Goal: Task Accomplishment & Management: Manage account settings

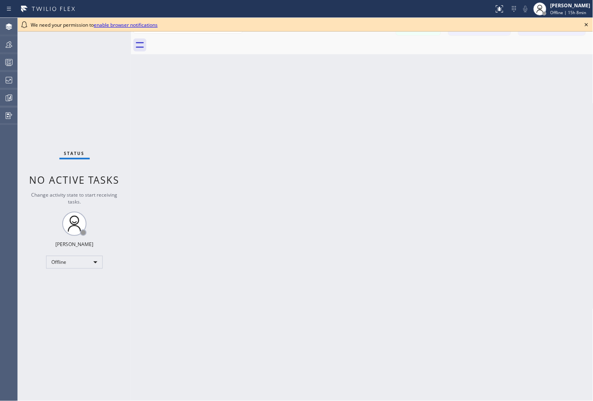
click at [587, 26] on icon at bounding box center [587, 25] width 10 height 10
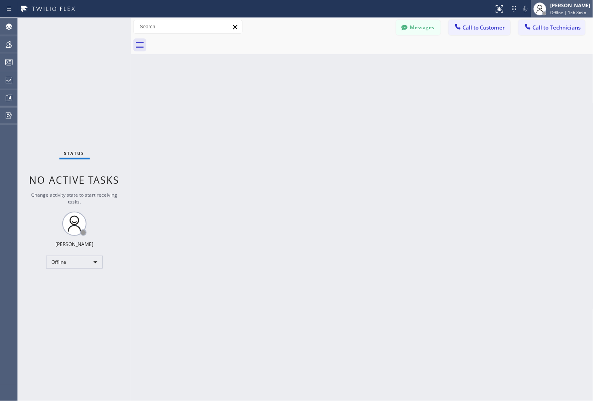
click at [553, 9] on div "[PERSON_NAME] Offline | 15h 8min" at bounding box center [571, 9] width 44 height 14
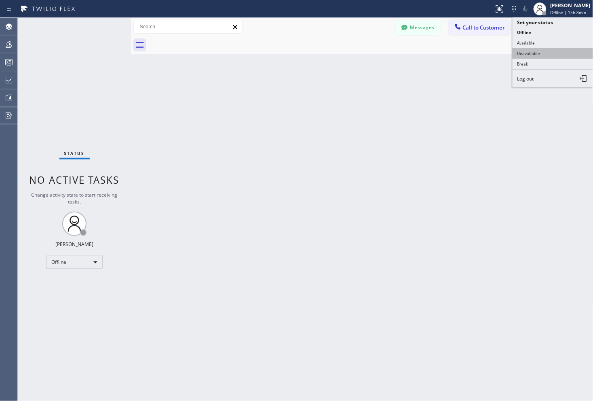
click at [535, 54] on button "Unavailable" at bounding box center [553, 53] width 81 height 11
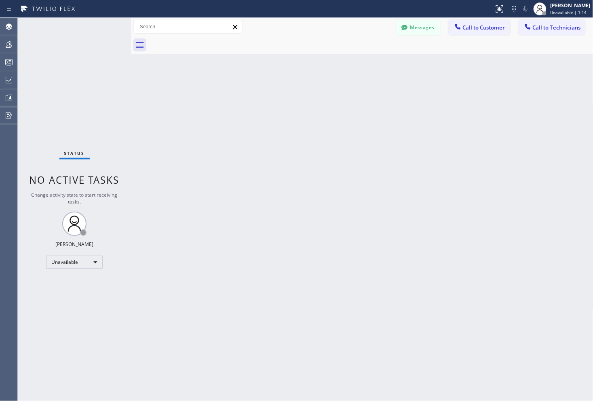
click at [498, 139] on div "Back to Dashboard Change Sender ID Customers Technicians Select a contact Outbo…" at bounding box center [362, 209] width 462 height 383
click at [6, 97] on icon at bounding box center [9, 98] width 10 height 10
